Goal: Task Accomplishment & Management: Manage account settings

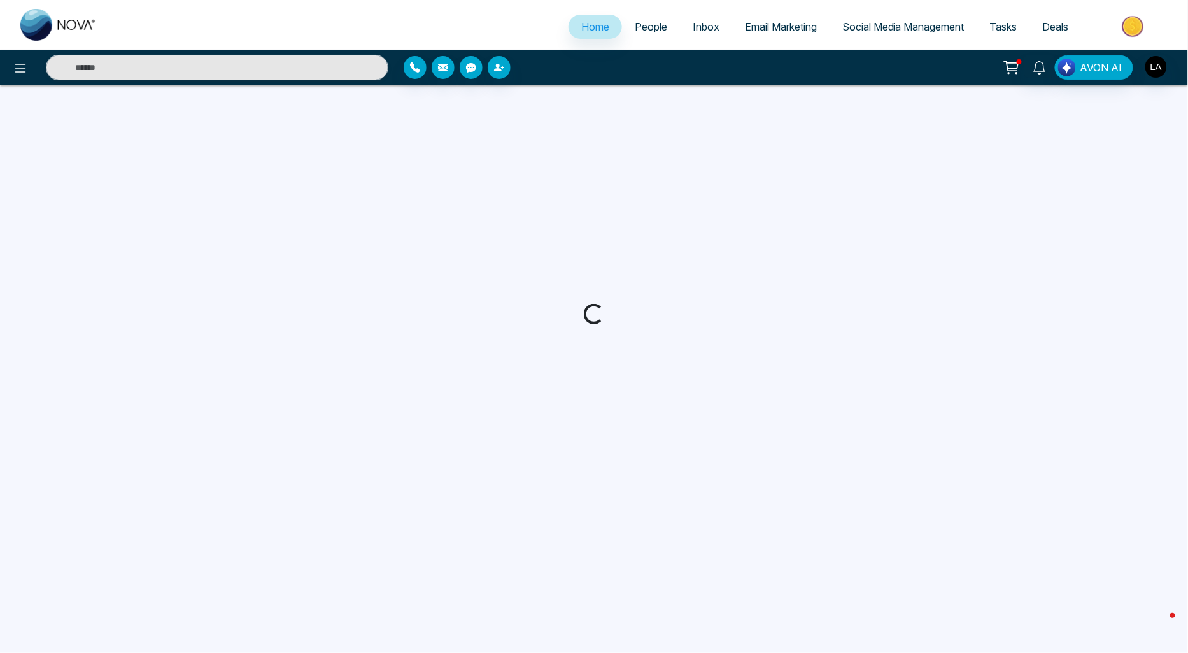
select select "*"
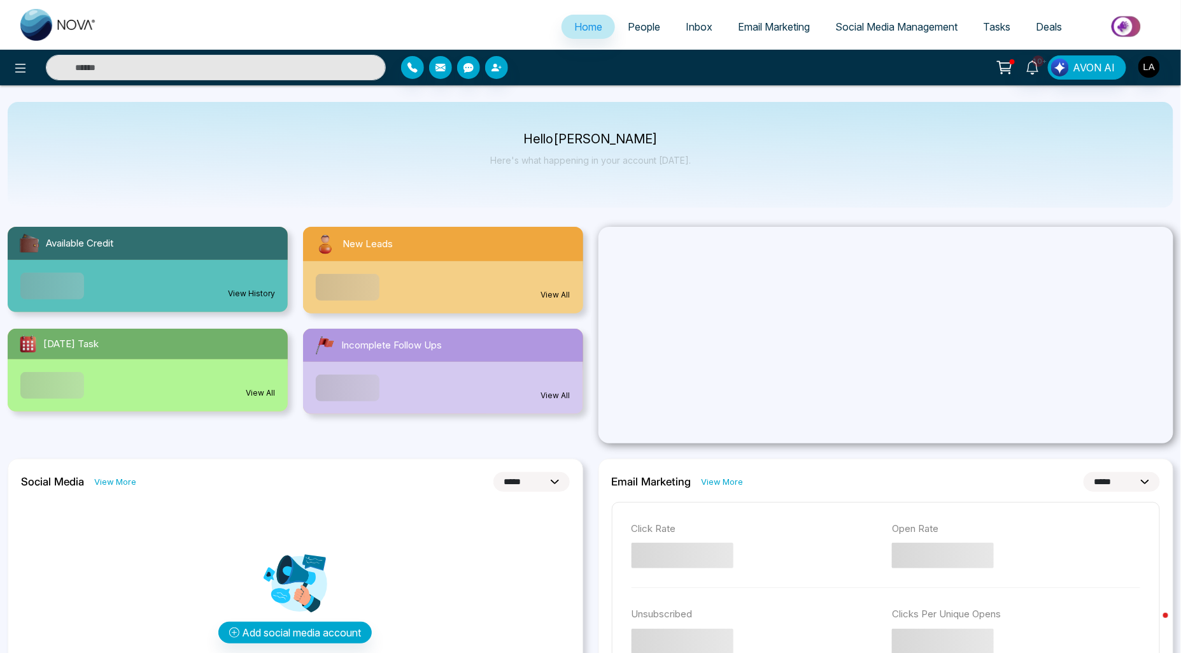
click at [637, 24] on span "People" at bounding box center [644, 26] width 32 height 13
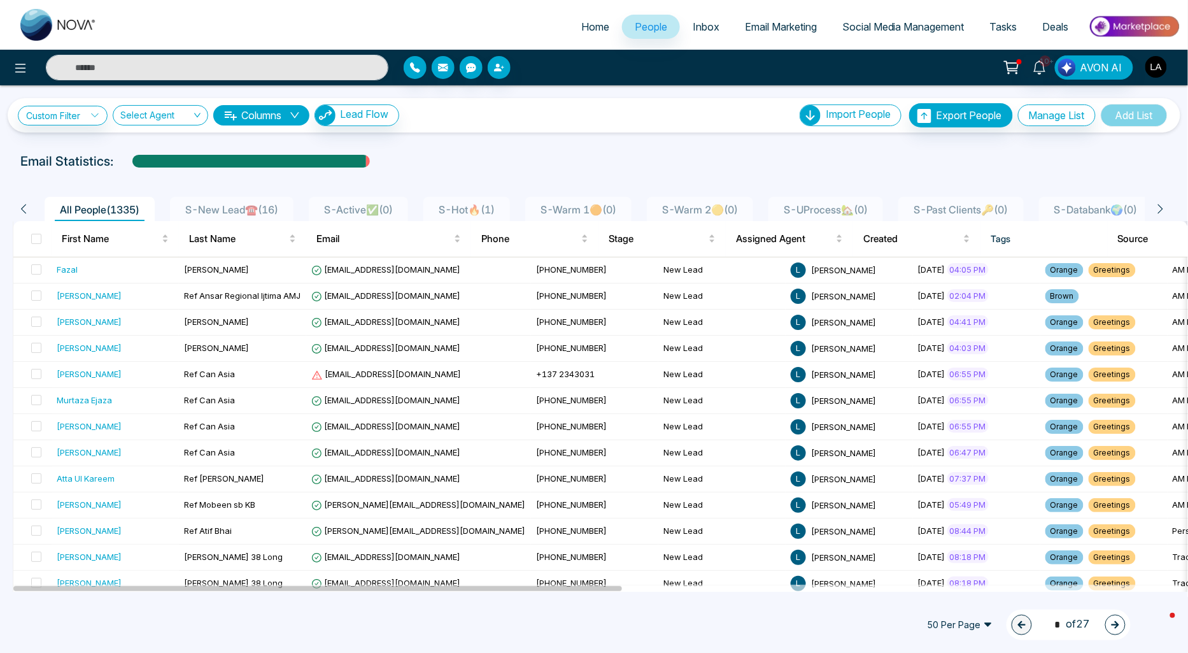
click at [1162, 67] on img "button" at bounding box center [1156, 67] width 22 height 22
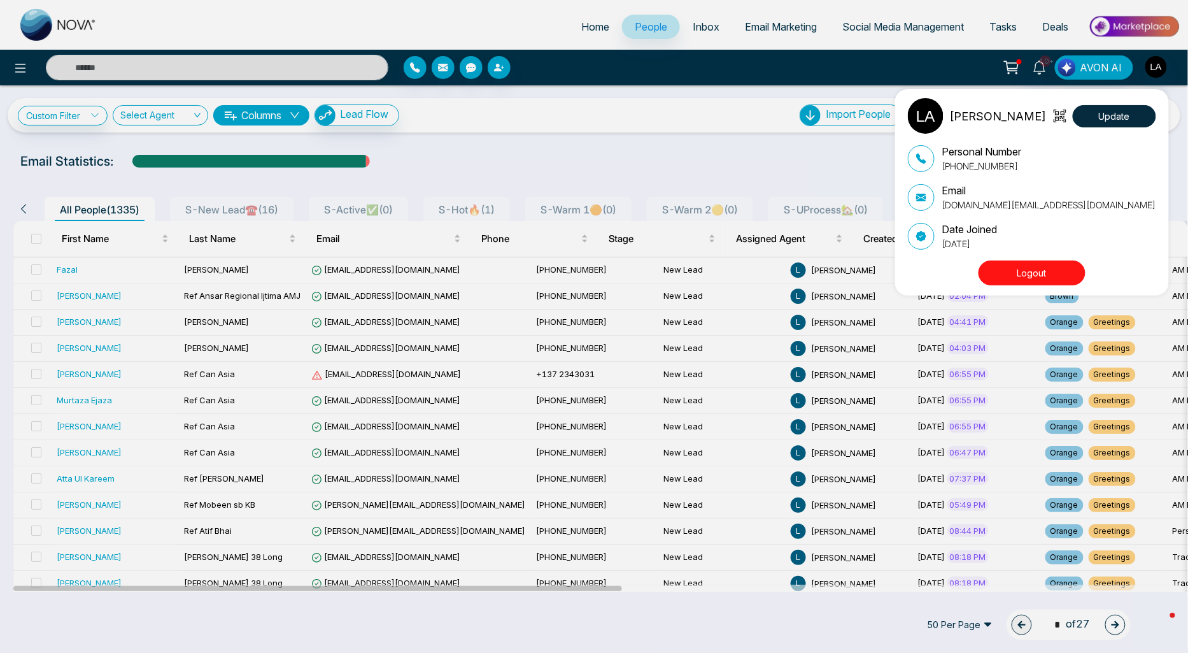
click at [1017, 277] on button "Logout" at bounding box center [1032, 272] width 107 height 25
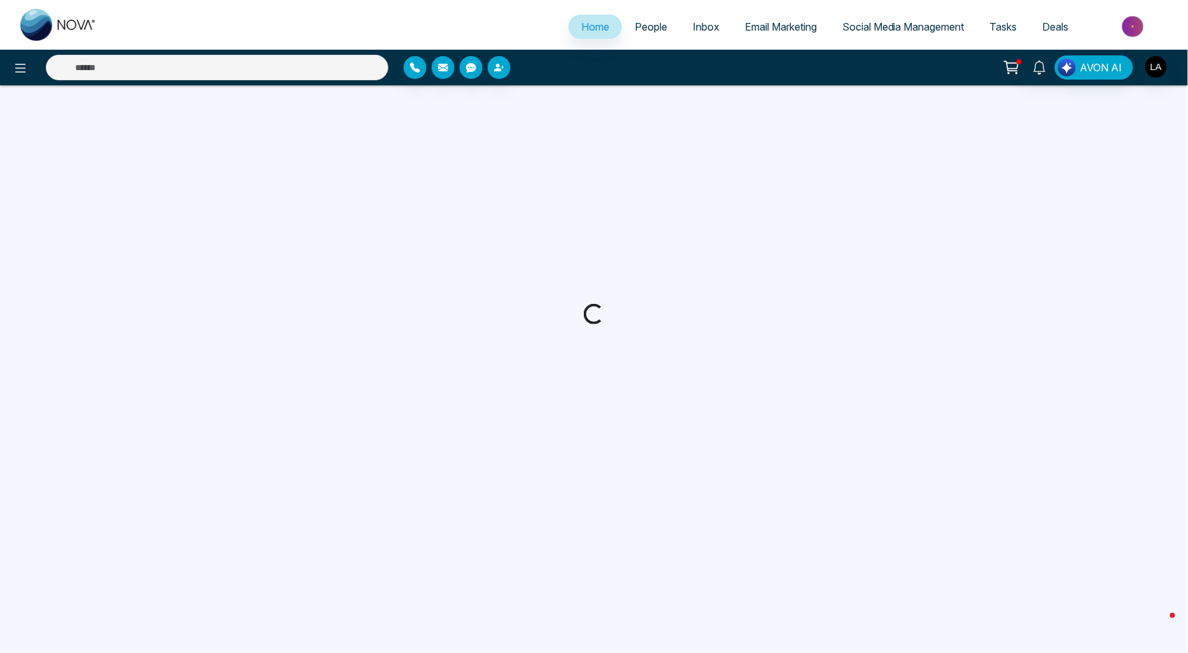
select select "*"
